Goal: Navigation & Orientation: Find specific page/section

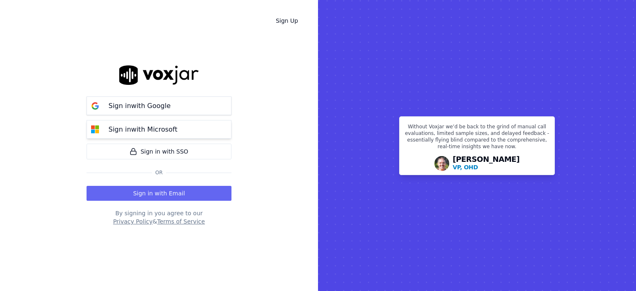
click at [134, 133] on p "Sign in with Microsoft" at bounding box center [142, 130] width 69 height 10
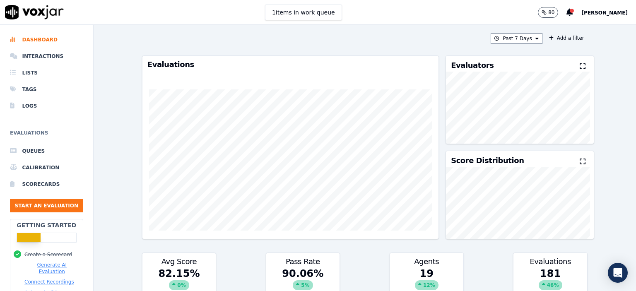
click at [519, 32] on div "Past 7 Days Add a filter Evaluations Evaluators Score Distribution Avg Score 82…" at bounding box center [365, 158] width 452 height 266
click at [517, 38] on button "Past 7 Days" at bounding box center [516, 38] width 51 height 11
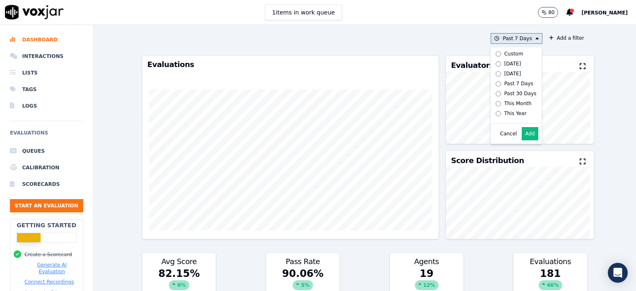
click at [504, 64] on div "[DATE]" at bounding box center [512, 63] width 17 height 7
click at [522, 140] on button "Add" at bounding box center [530, 133] width 16 height 13
